Goal: Register for event/course

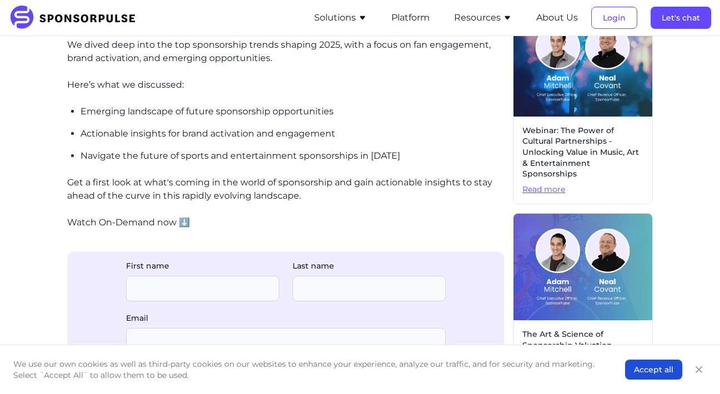
scroll to position [286, 0]
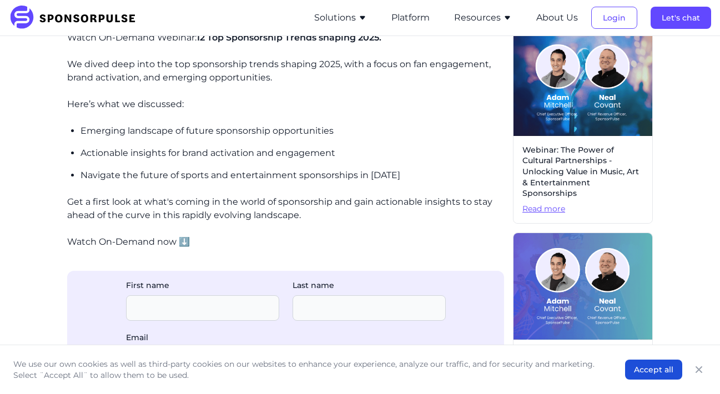
click at [528, 233] on img at bounding box center [583, 286] width 139 height 107
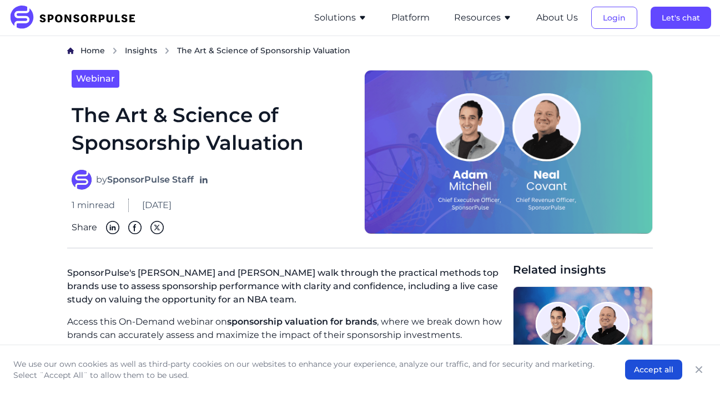
click at [538, 195] on img at bounding box center [508, 152] width 288 height 165
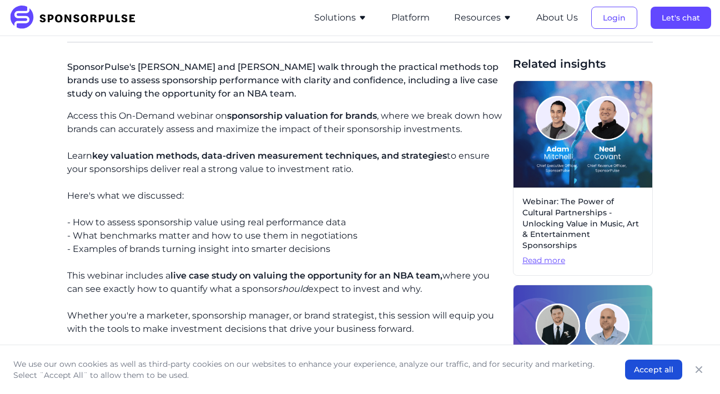
scroll to position [244, 0]
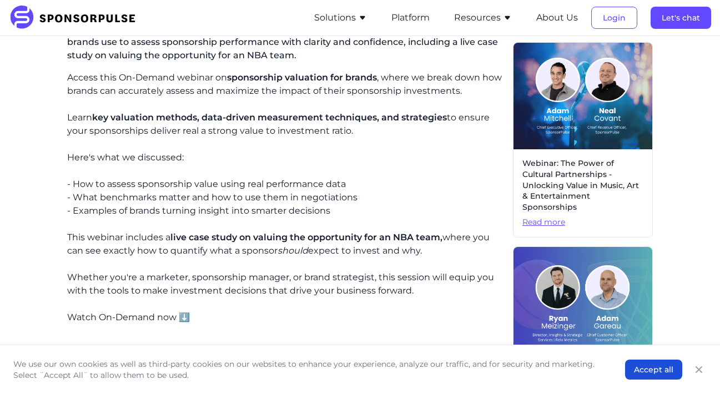
click at [548, 217] on span "Read more" at bounding box center [583, 222] width 121 height 11
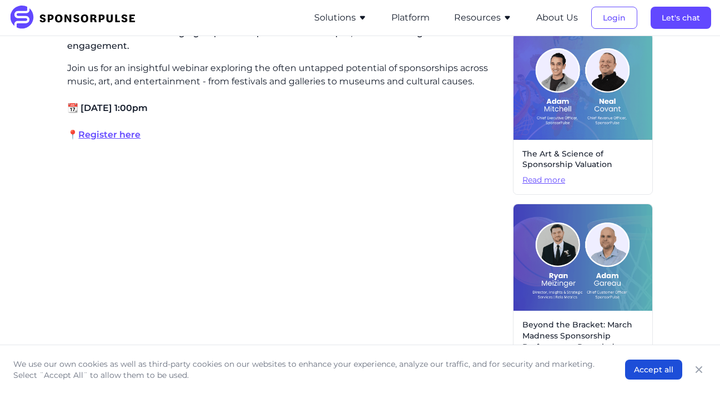
scroll to position [330, 0]
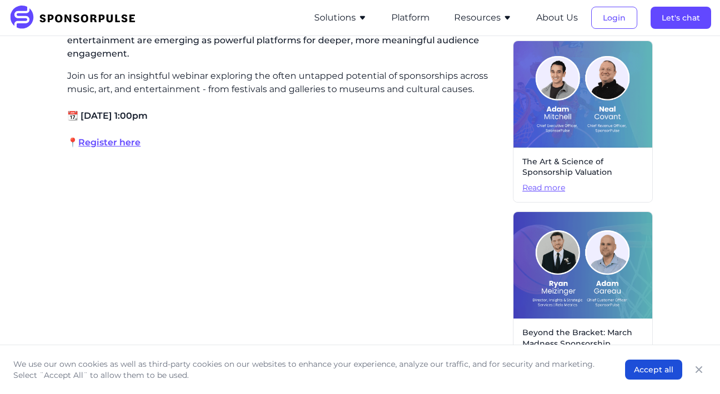
click at [134, 143] on span "Register here" at bounding box center [109, 142] width 62 height 11
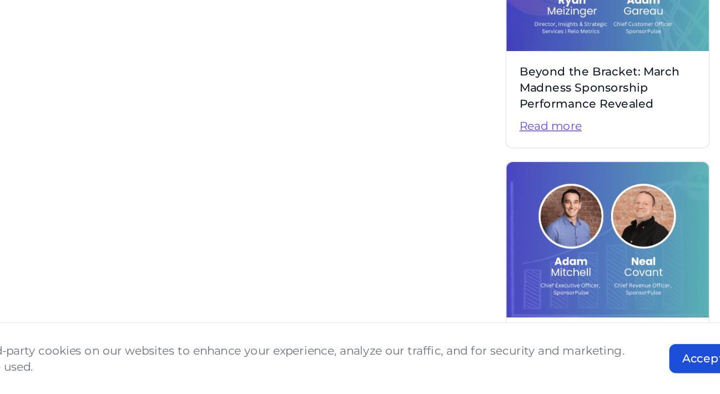
scroll to position [576, 0]
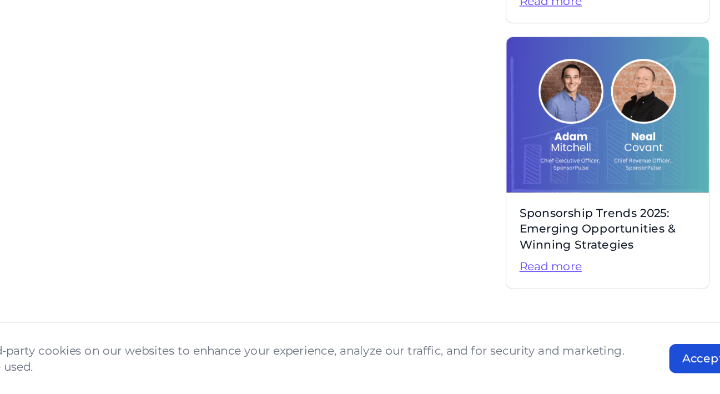
click at [525, 303] on span "Read more" at bounding box center [583, 307] width 121 height 11
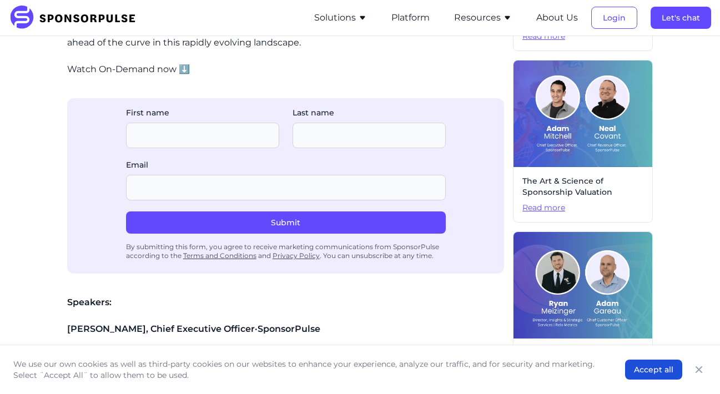
scroll to position [533, 0]
